Goal: Information Seeking & Learning: Learn about a topic

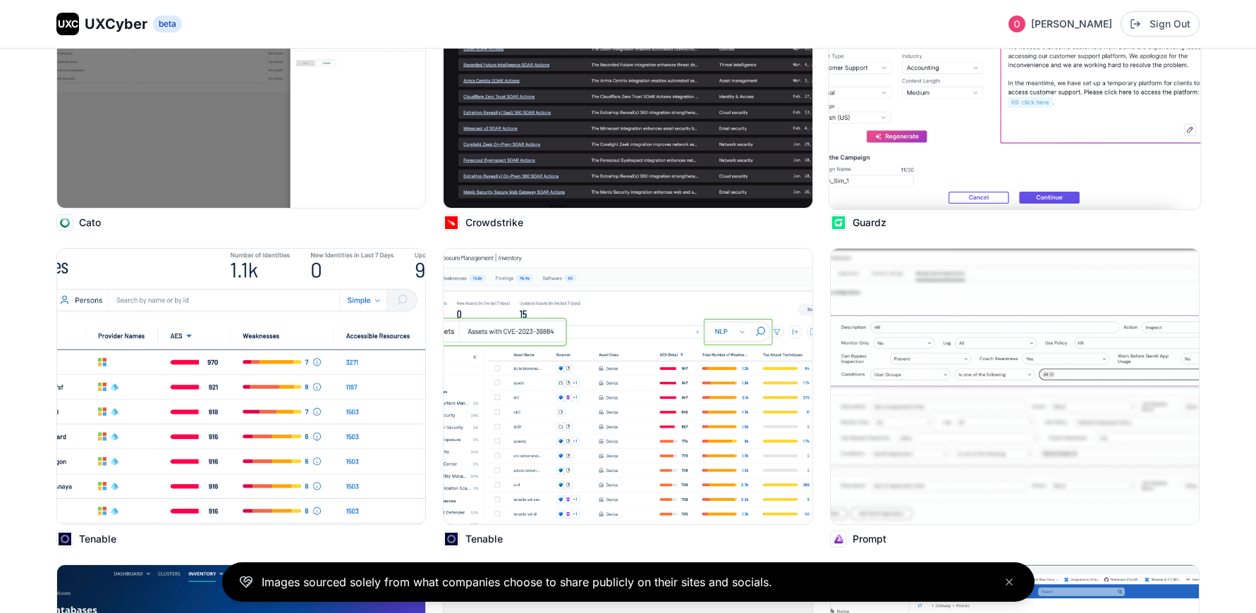
scroll to position [525, 0]
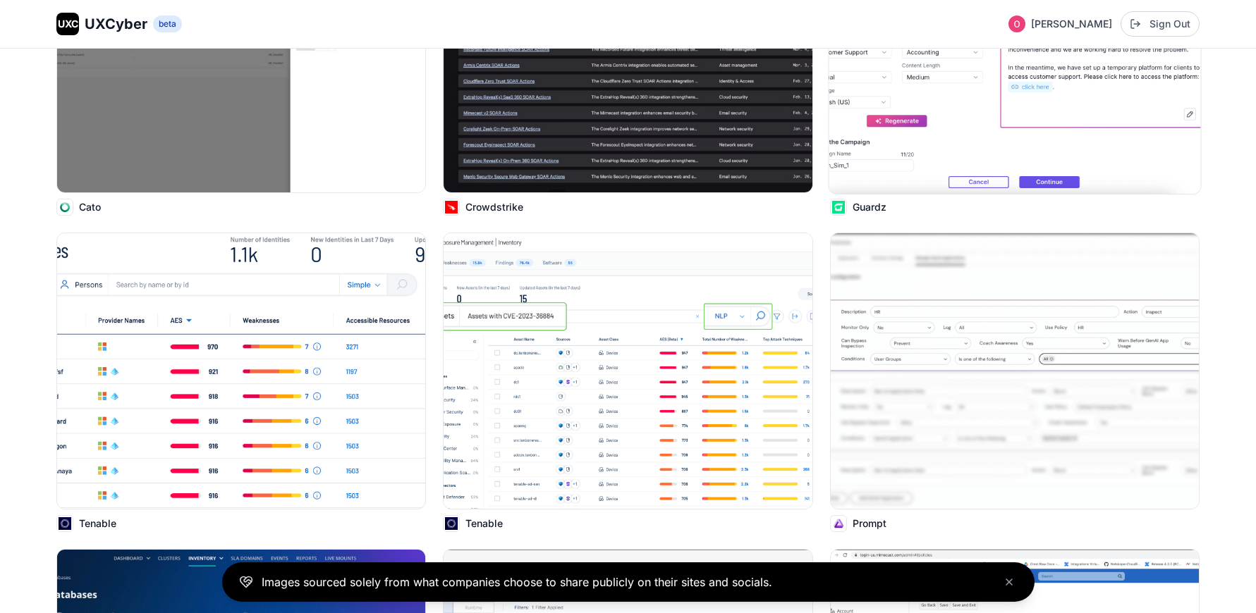
click at [907, 155] on img at bounding box center [1014, 54] width 372 height 278
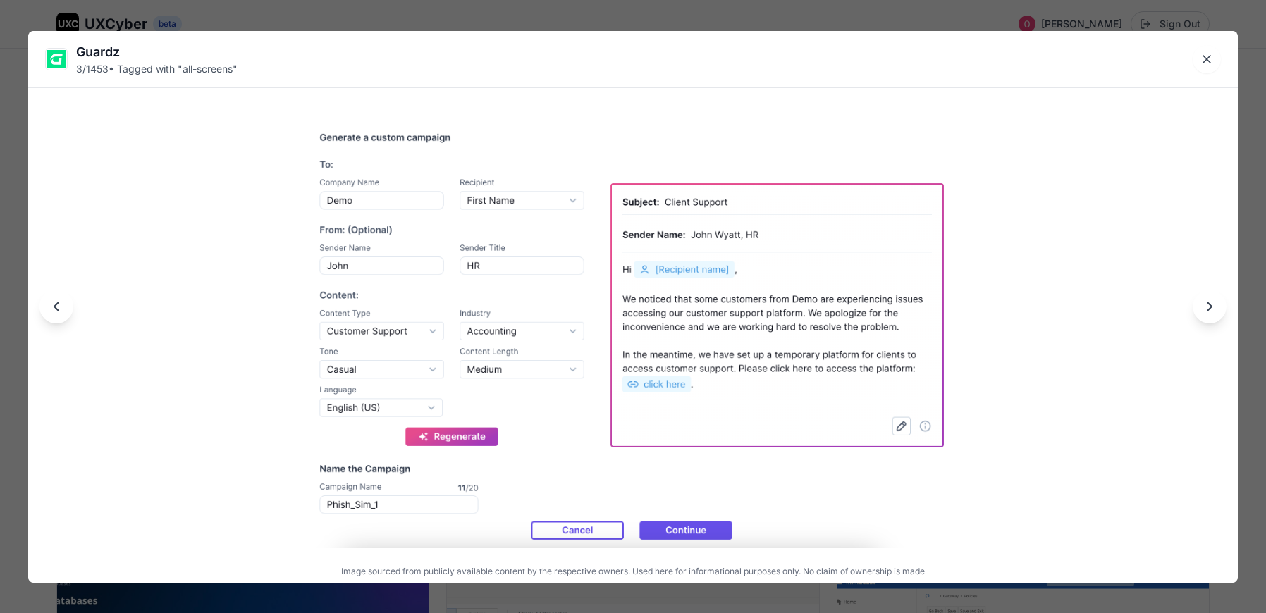
click at [1205, 312] on icon "Next image" at bounding box center [1209, 306] width 17 height 17
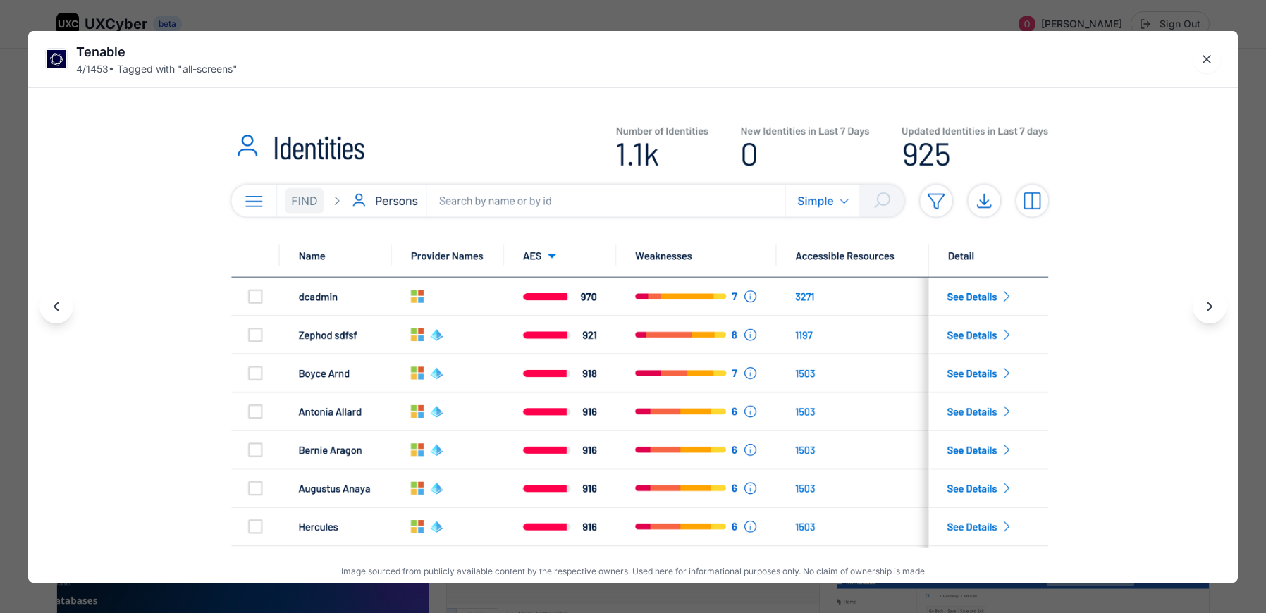
click at [57, 305] on icon "Previous image" at bounding box center [56, 306] width 17 height 17
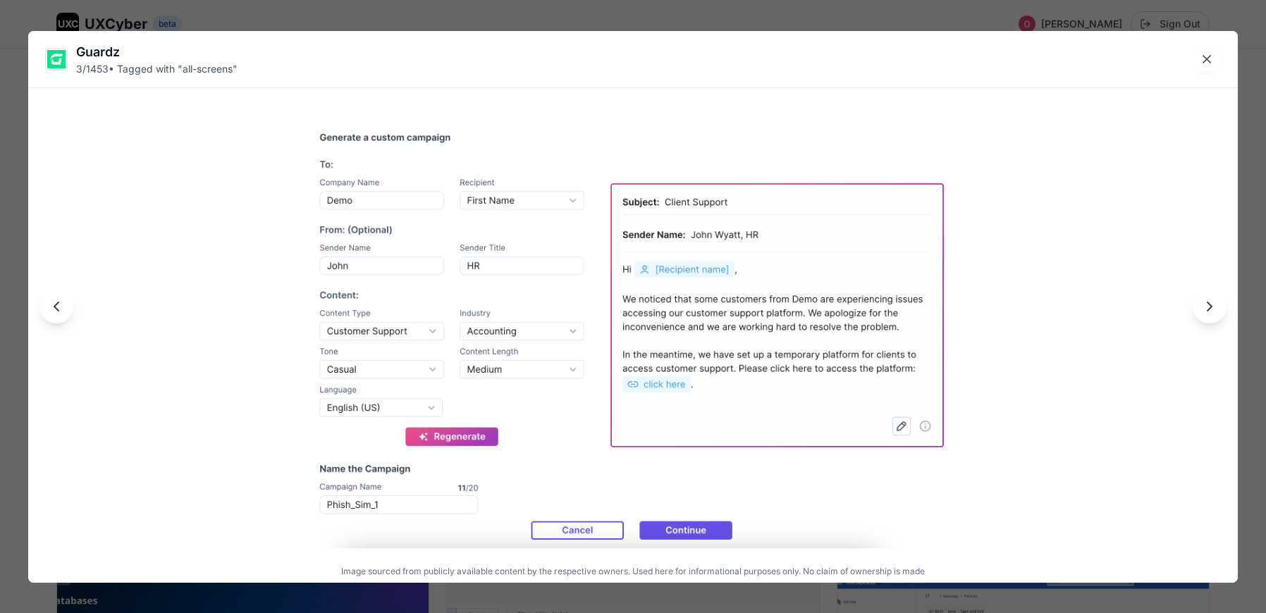
click at [85, 51] on div "Guardz" at bounding box center [156, 52] width 161 height 20
click at [58, 61] on img at bounding box center [56, 59] width 21 height 21
click at [1209, 55] on icon "Close lightbox" at bounding box center [1207, 59] width 14 height 14
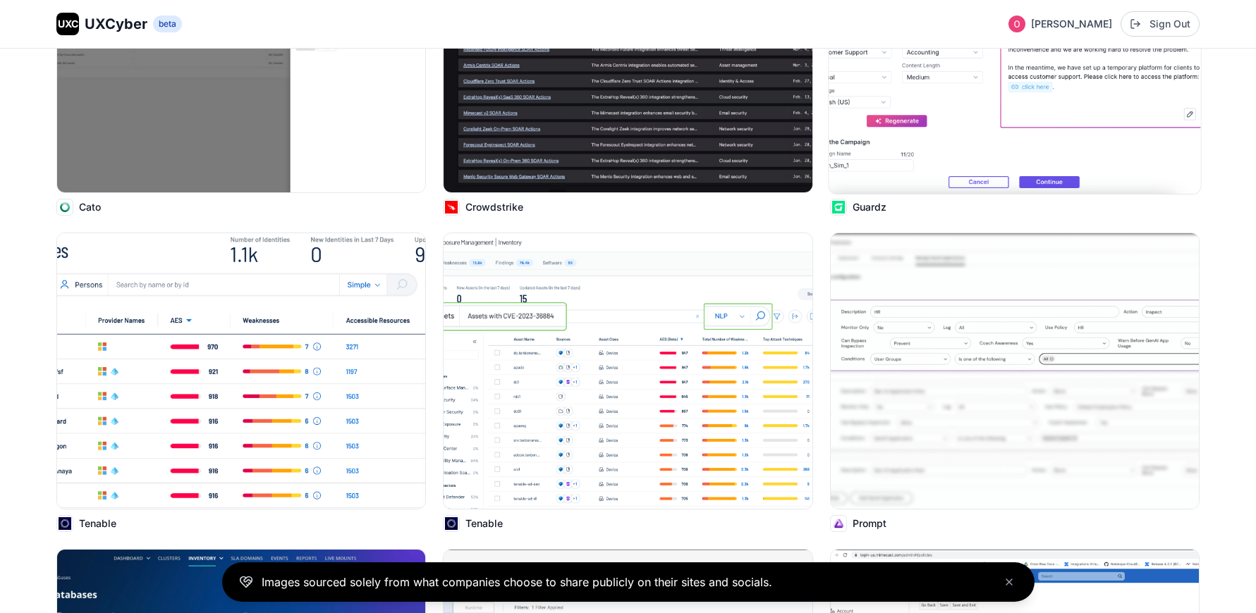
click at [866, 207] on p "Guardz" at bounding box center [869, 207] width 34 height 14
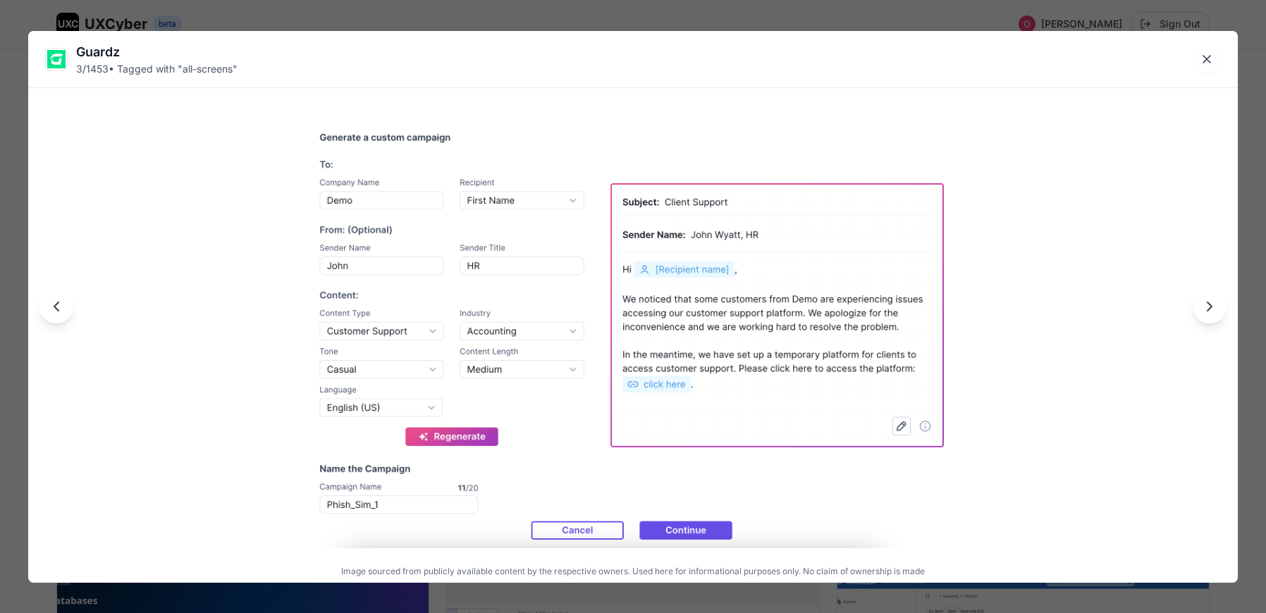
click at [1210, 61] on icon "Close lightbox" at bounding box center [1207, 59] width 14 height 14
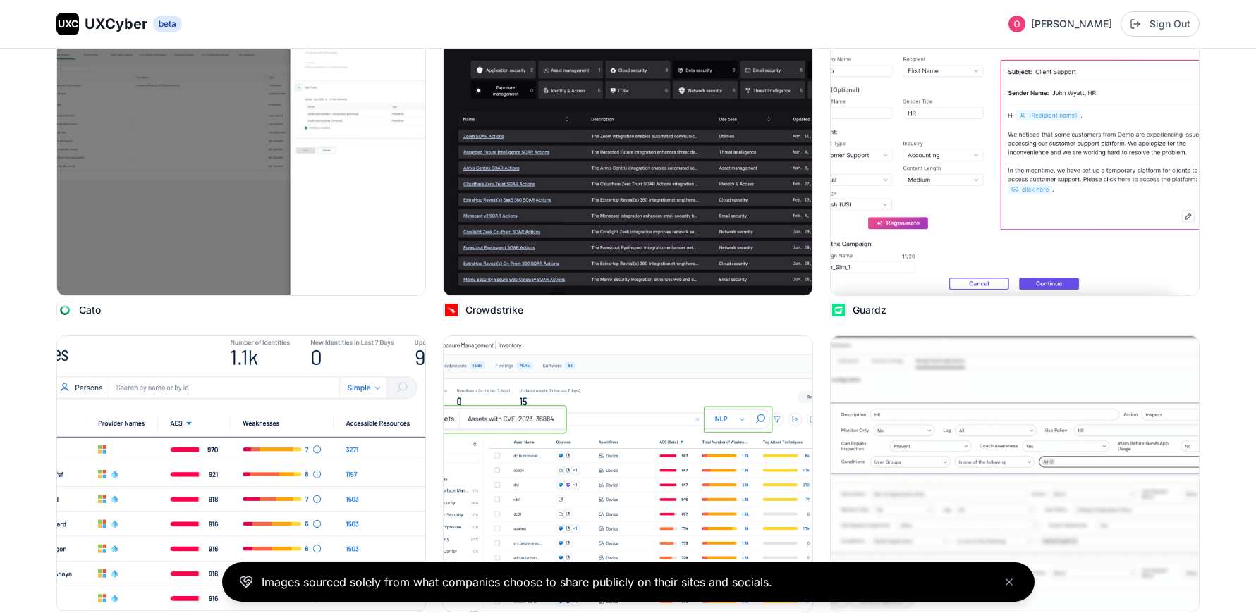
scroll to position [0, 0]
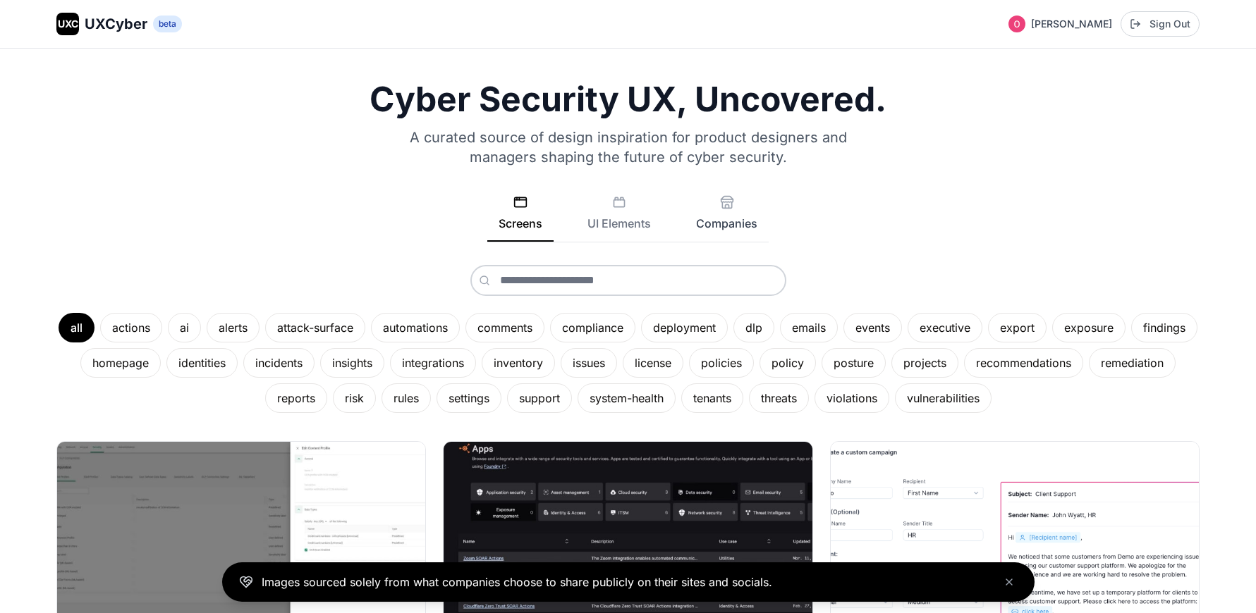
click at [727, 214] on button "Companies" at bounding box center [727, 218] width 84 height 47
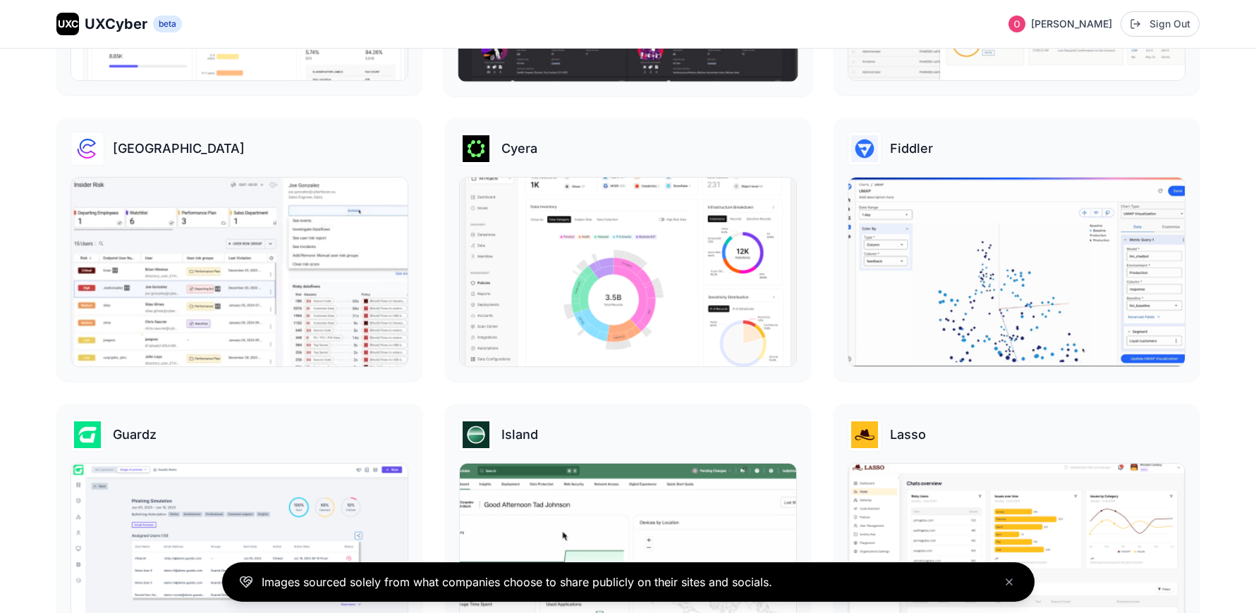
scroll to position [1334, 0]
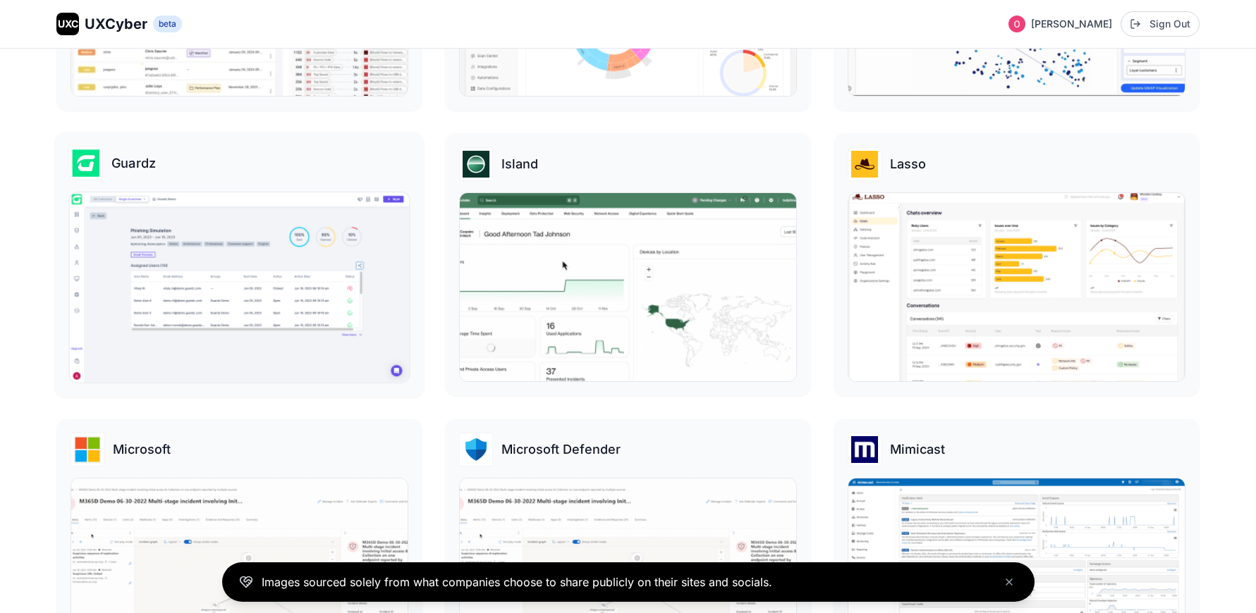
click at [129, 163] on h3 "Guardz" at bounding box center [133, 163] width 44 height 20
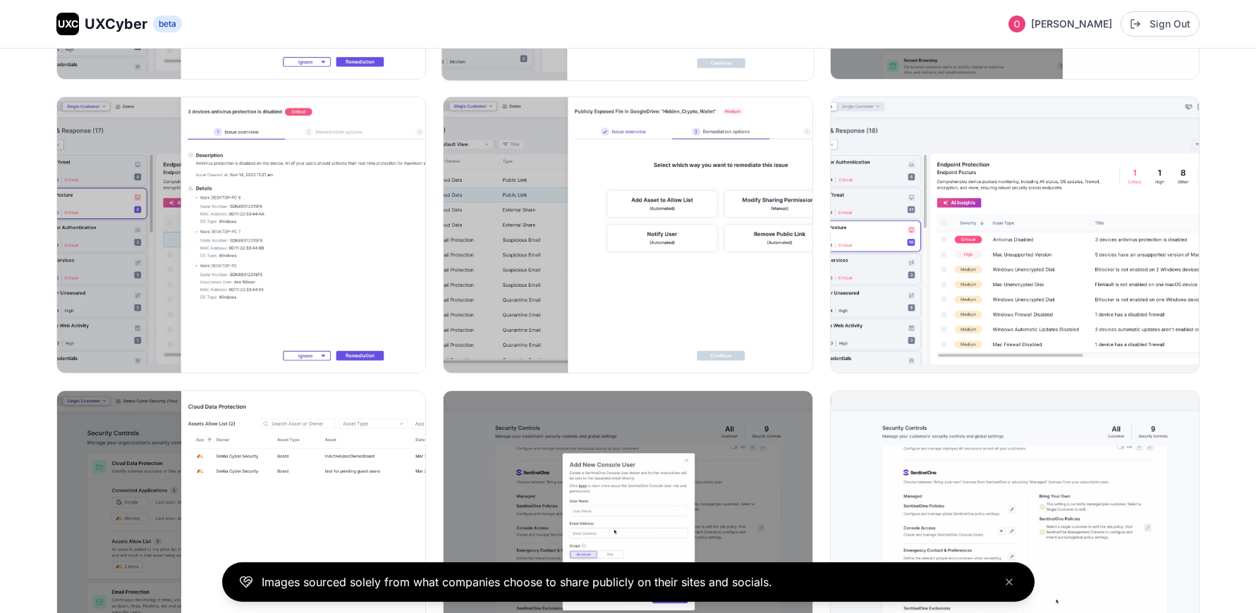
scroll to position [46, 0]
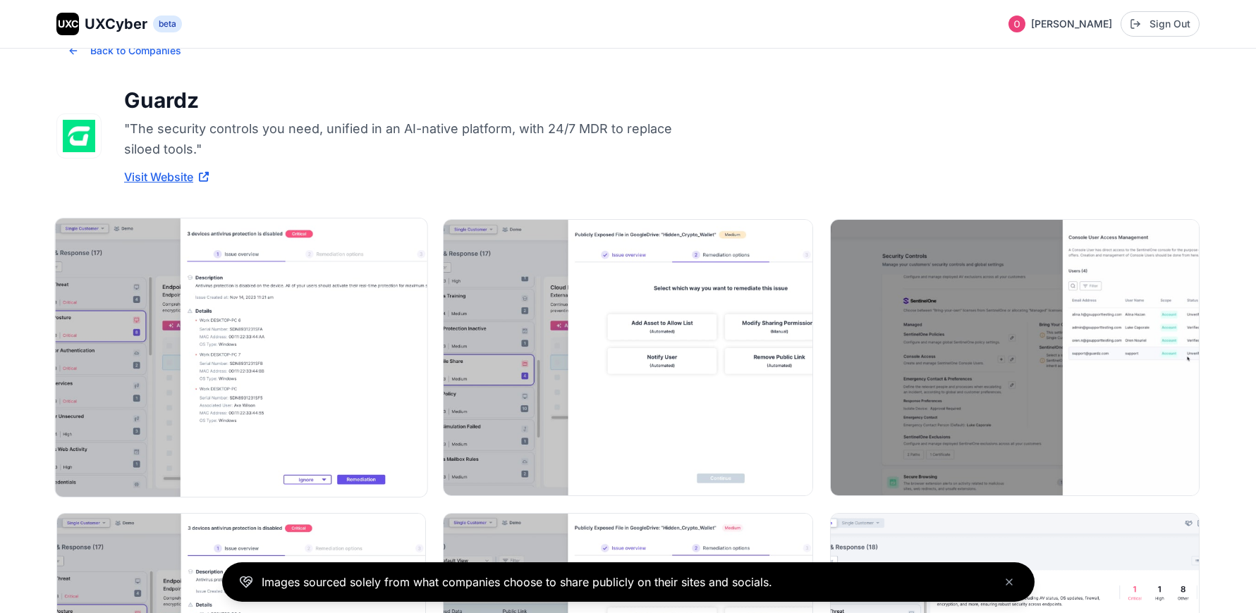
click at [317, 374] on img at bounding box center [241, 358] width 372 height 278
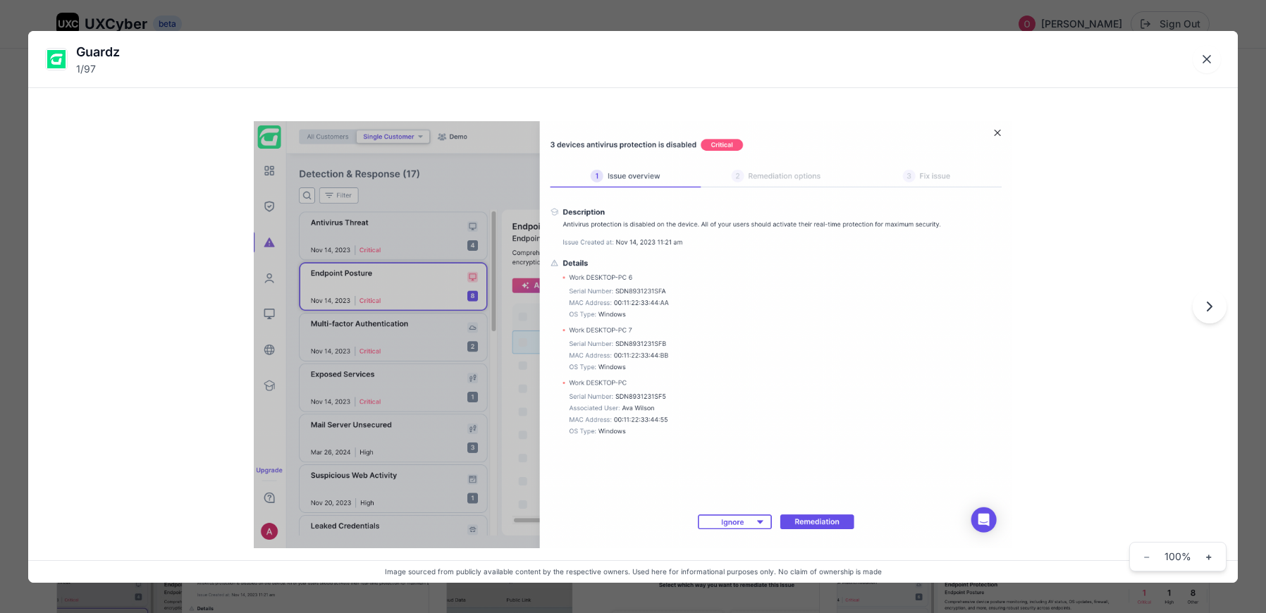
click at [725, 4] on div "Guardz 1 / 97 Image sourced from publicly available content by the respective o…" at bounding box center [633, 306] width 1266 height 613
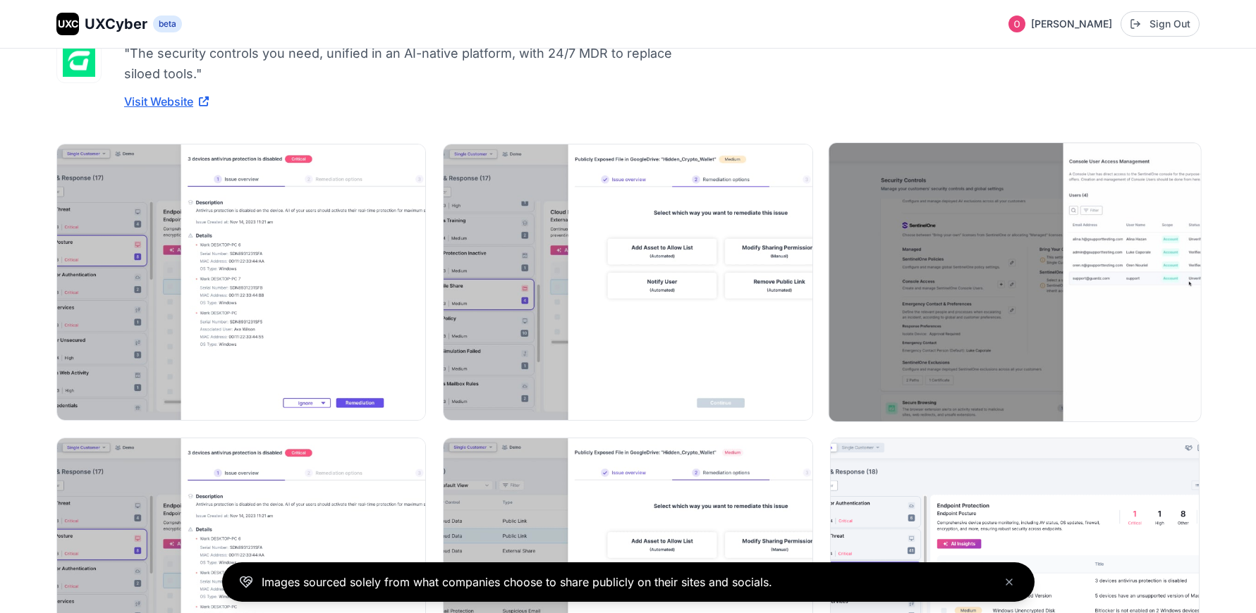
scroll to position [162, 0]
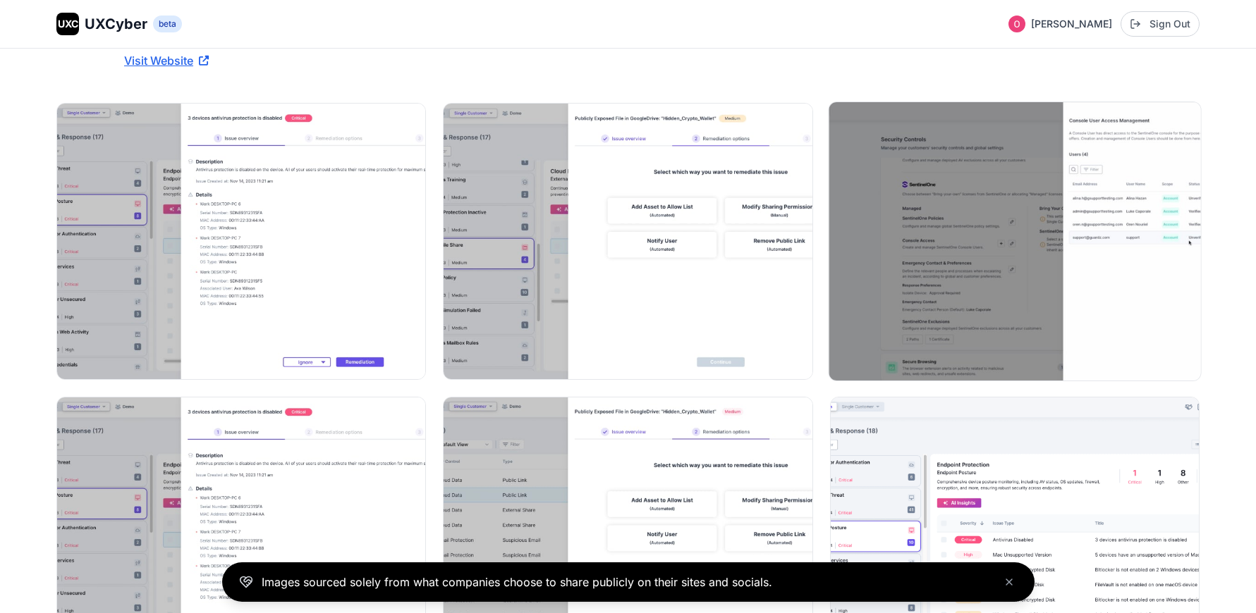
click at [1134, 253] on img at bounding box center [1014, 241] width 372 height 278
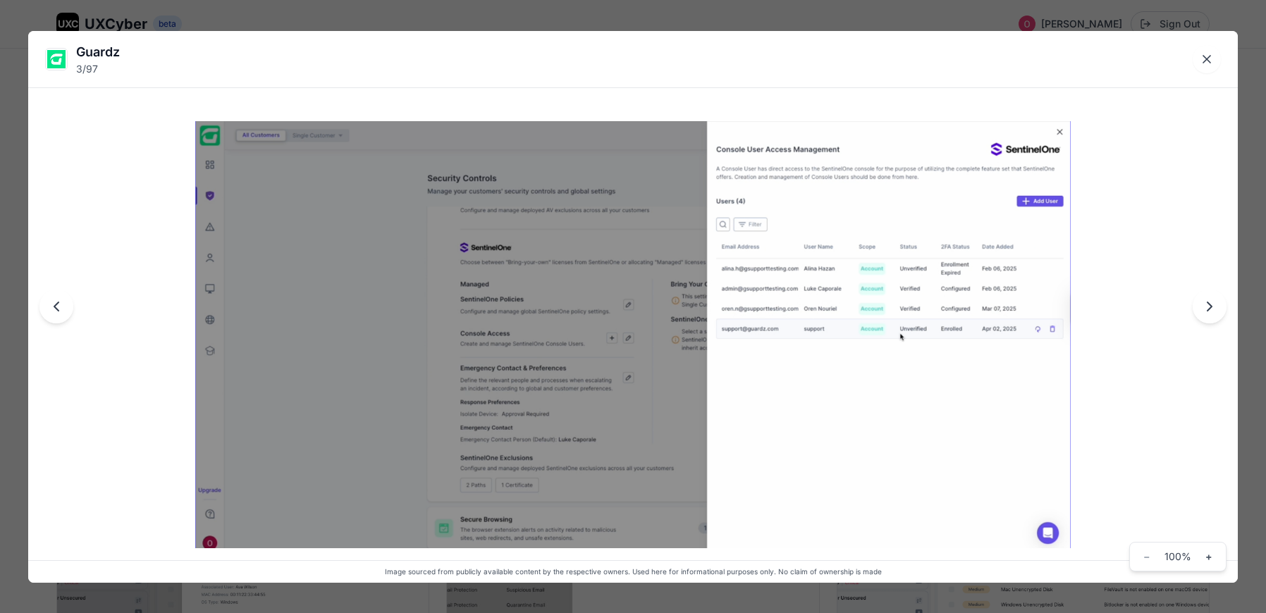
click at [943, 1] on div "Guardz 3 / 97 Image sourced from publicly available content by the respective o…" at bounding box center [633, 306] width 1266 height 613
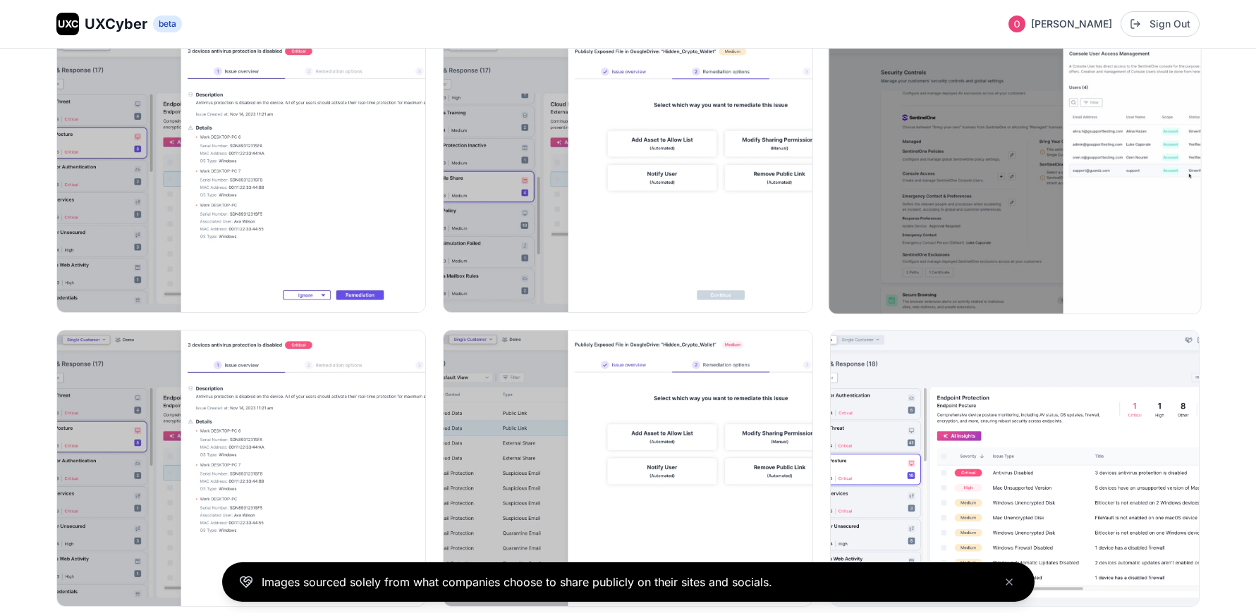
scroll to position [429, 0]
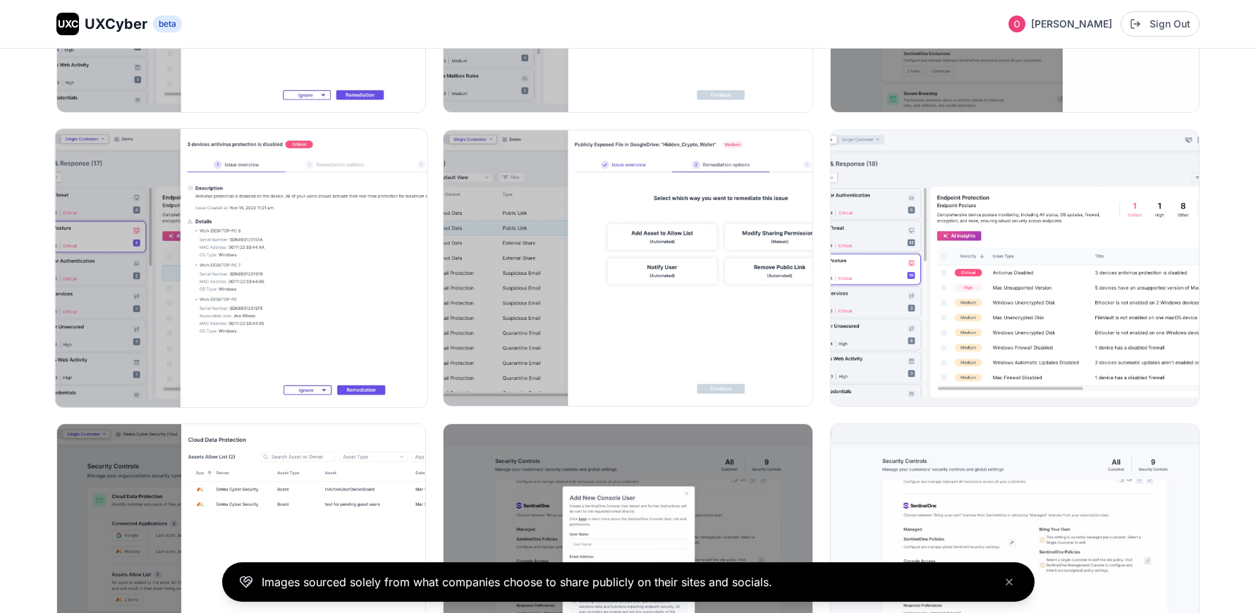
click at [295, 252] on img at bounding box center [241, 268] width 372 height 278
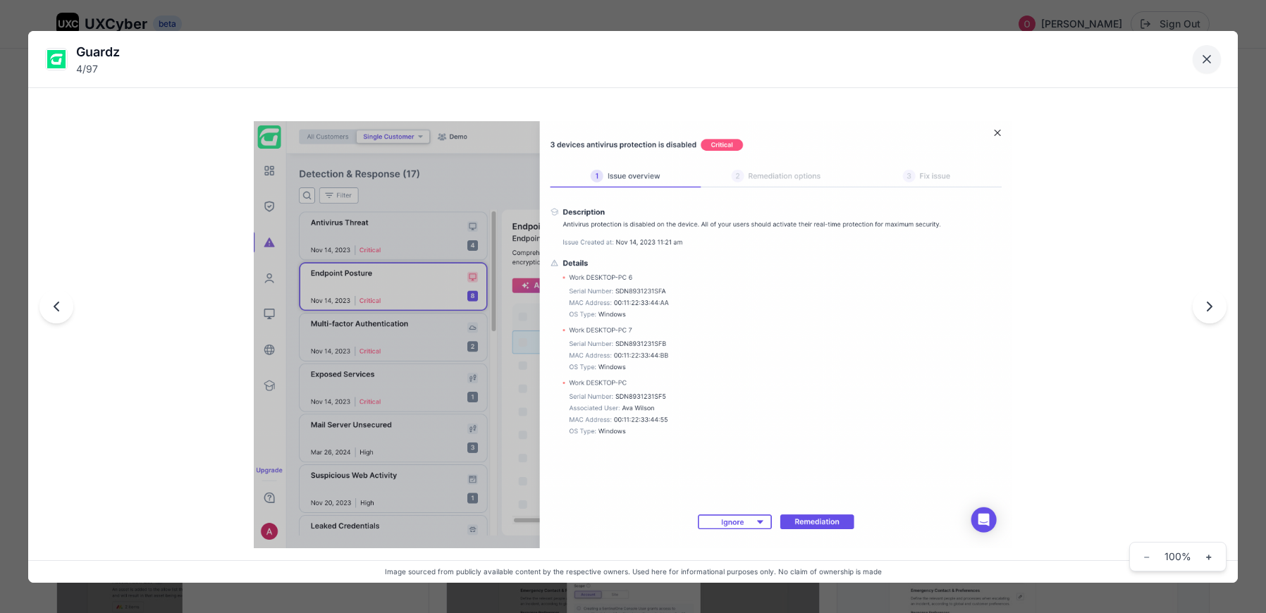
click at [1202, 61] on icon "Close lightbox" at bounding box center [1207, 59] width 14 height 14
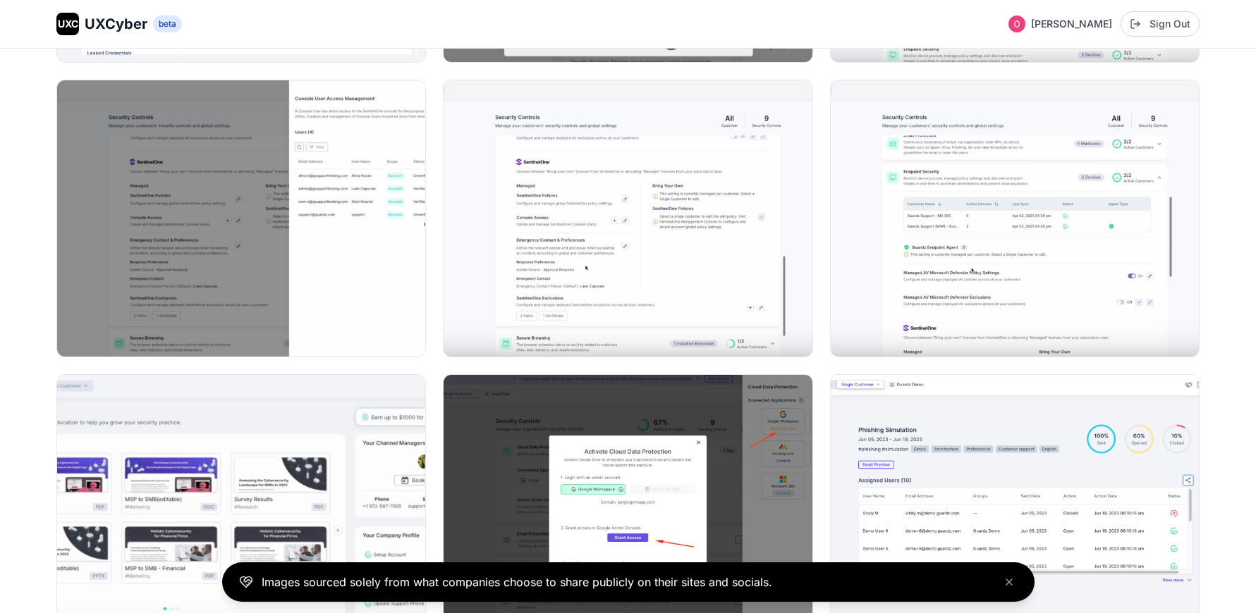
scroll to position [2041, 0]
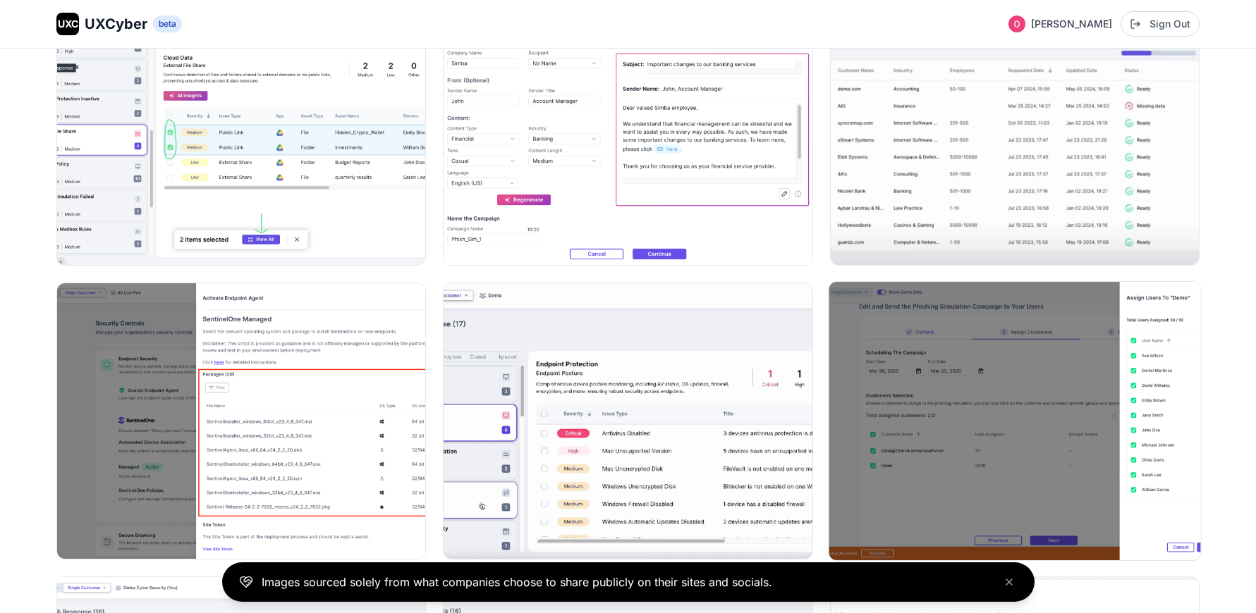
click at [1164, 334] on img at bounding box center [1014, 421] width 372 height 278
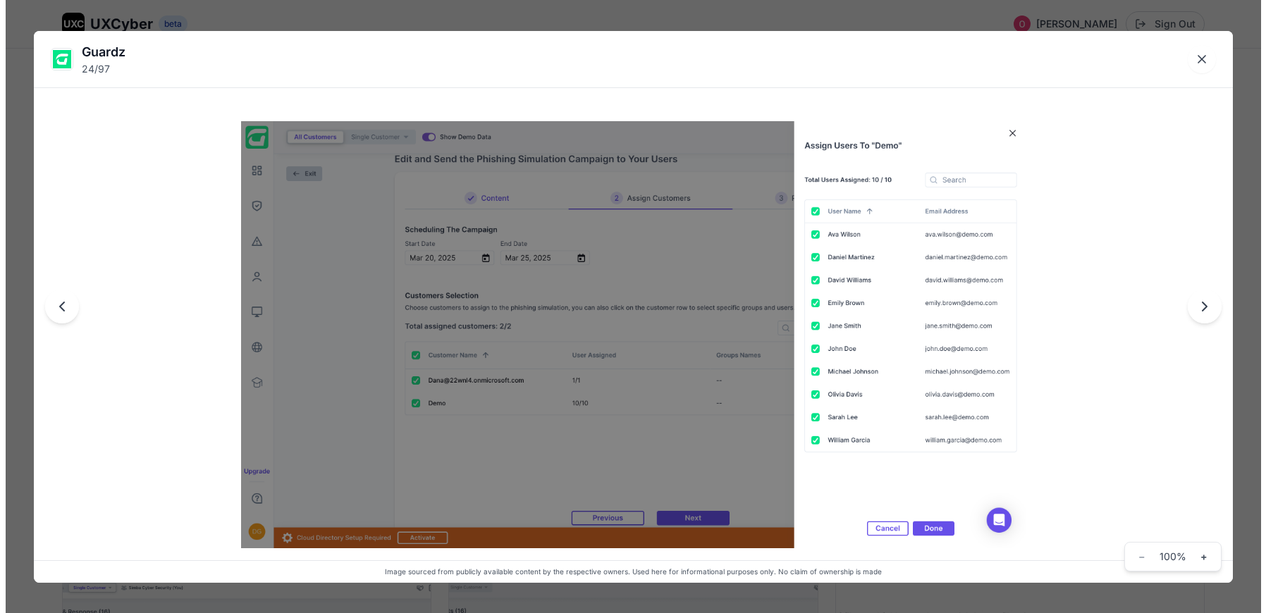
scroll to position [2056, 0]
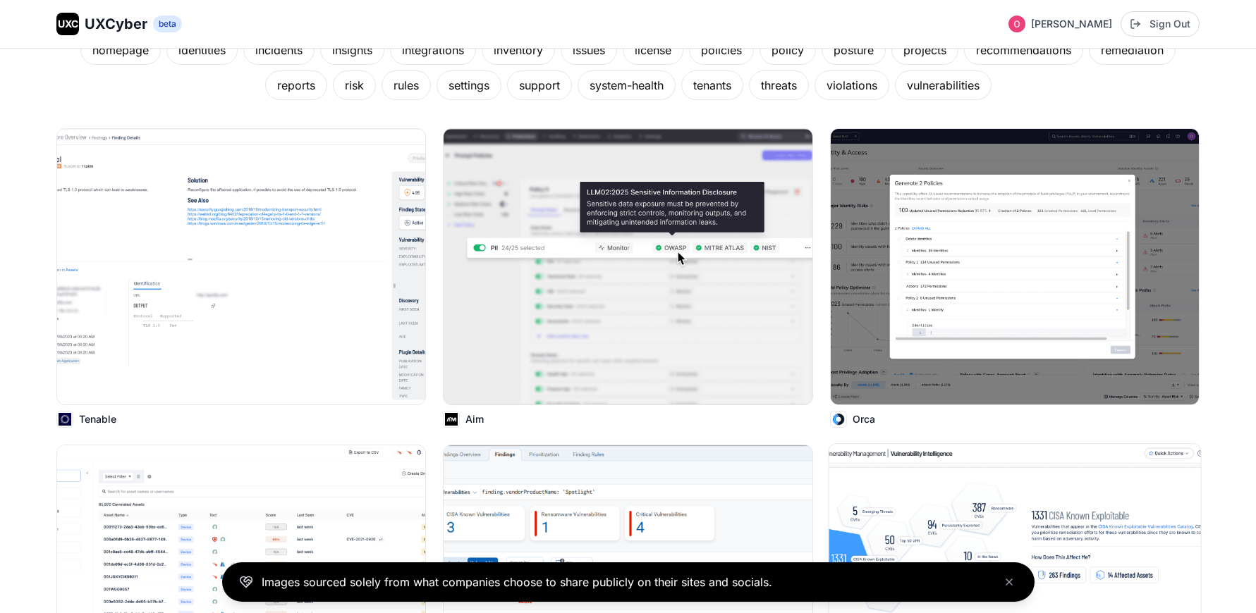
scroll to position [266, 0]
